Goal: Task Accomplishment & Management: Use online tool/utility

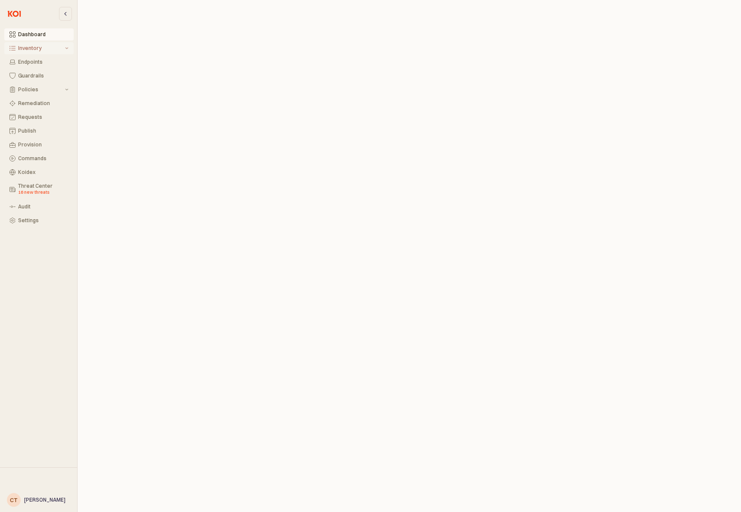
click at [36, 49] on div "Inventory" at bounding box center [40, 48] width 45 height 6
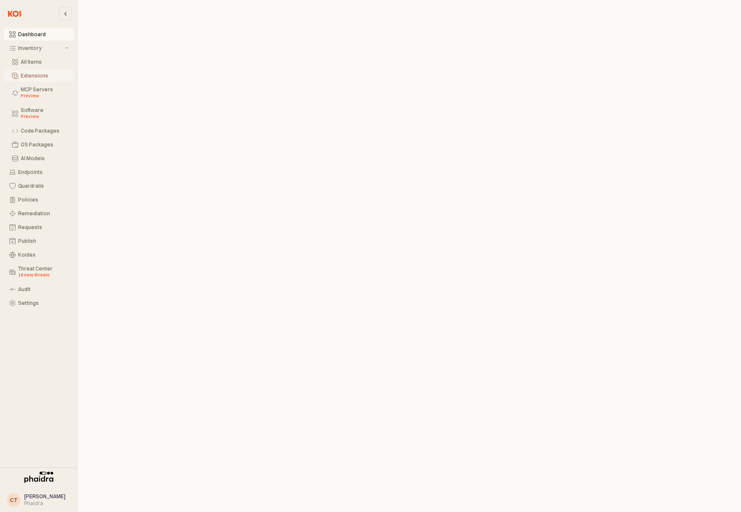
click at [31, 75] on div "Extensions" at bounding box center [45, 76] width 48 height 6
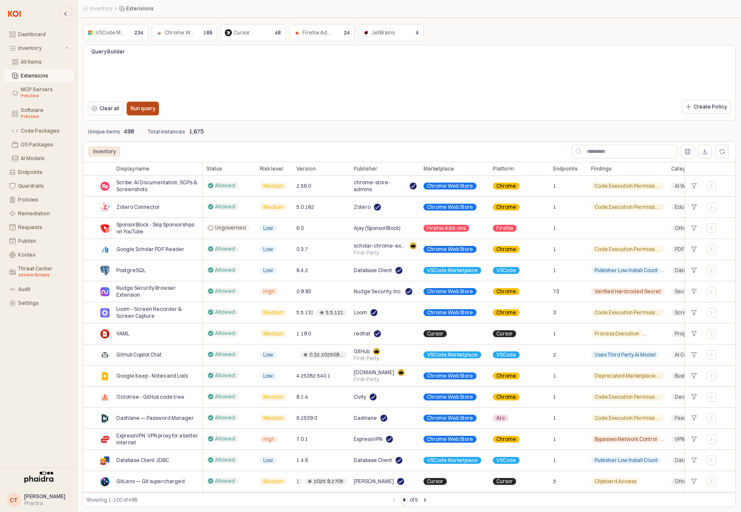
click at [141, 110] on p "Run query" at bounding box center [143, 108] width 25 height 7
